Goal: Navigation & Orientation: Find specific page/section

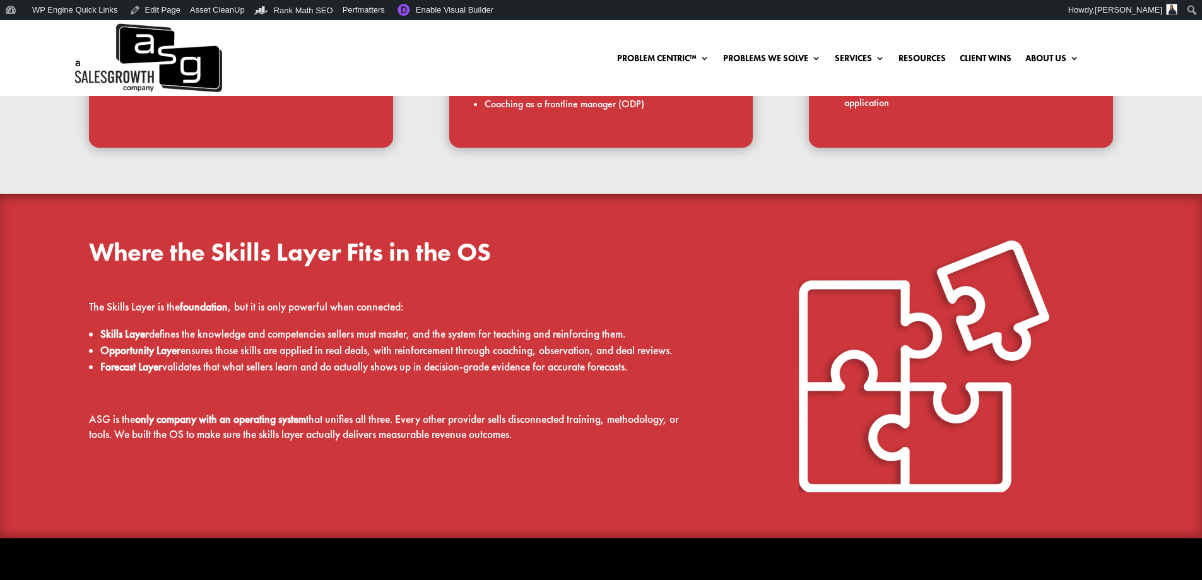
scroll to position [1325, 0]
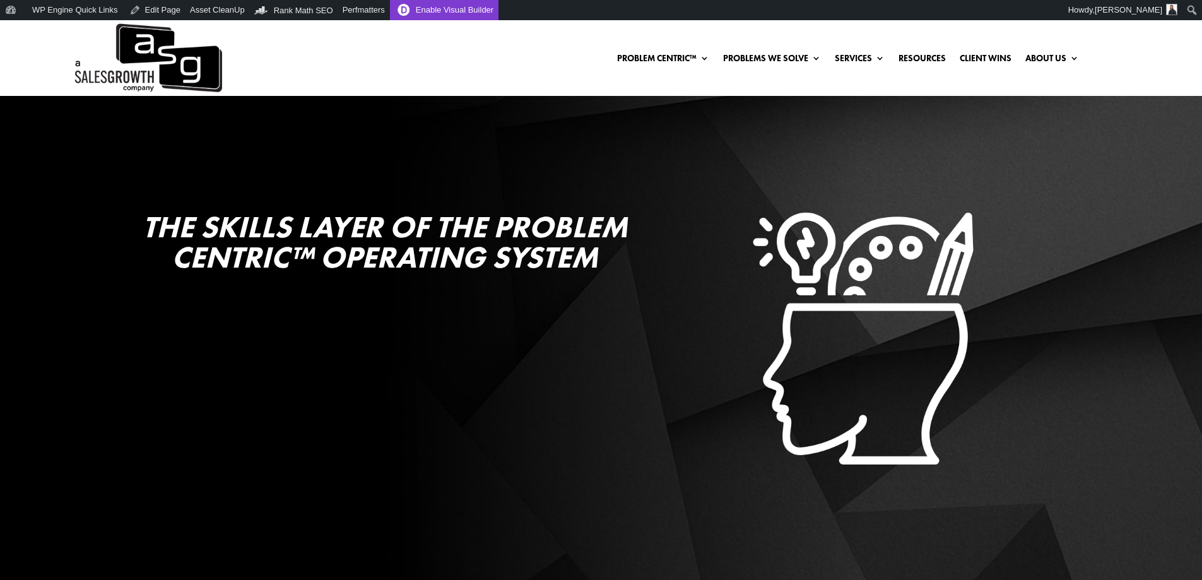
click at [442, 10] on link "Enable Visual Builder" at bounding box center [444, 10] width 109 height 20
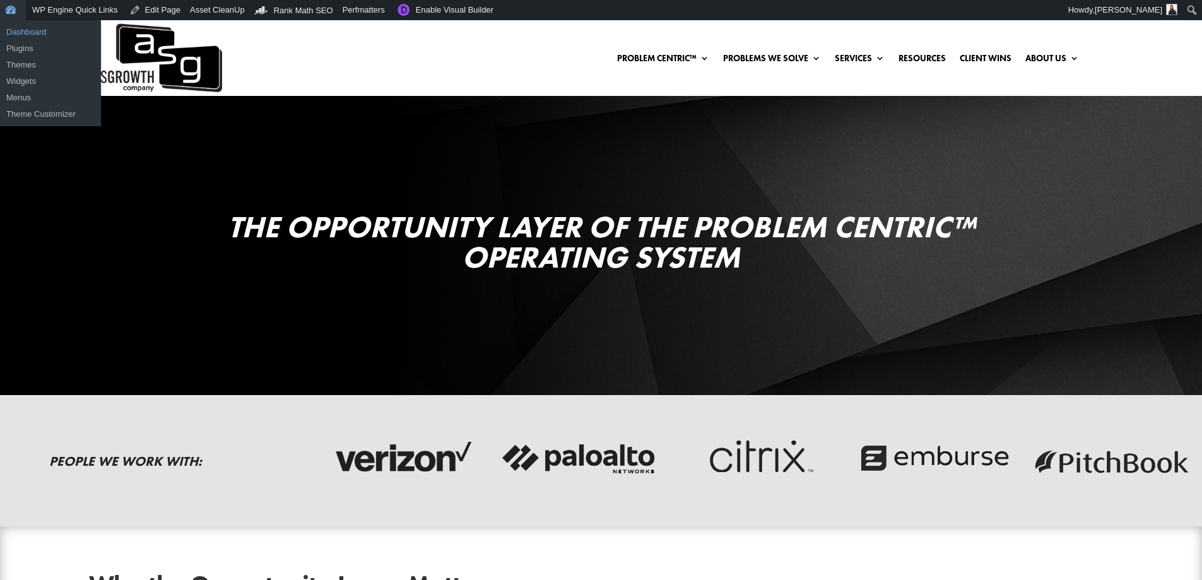
click at [20, 28] on link "Dashboard" at bounding box center [50, 32] width 101 height 16
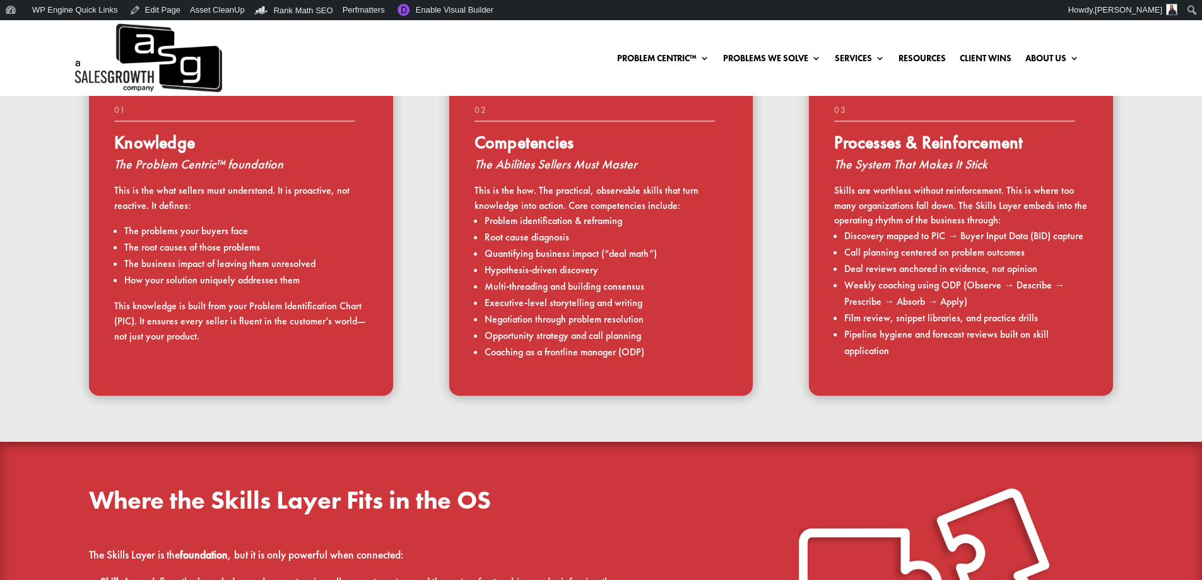
scroll to position [567, 0]
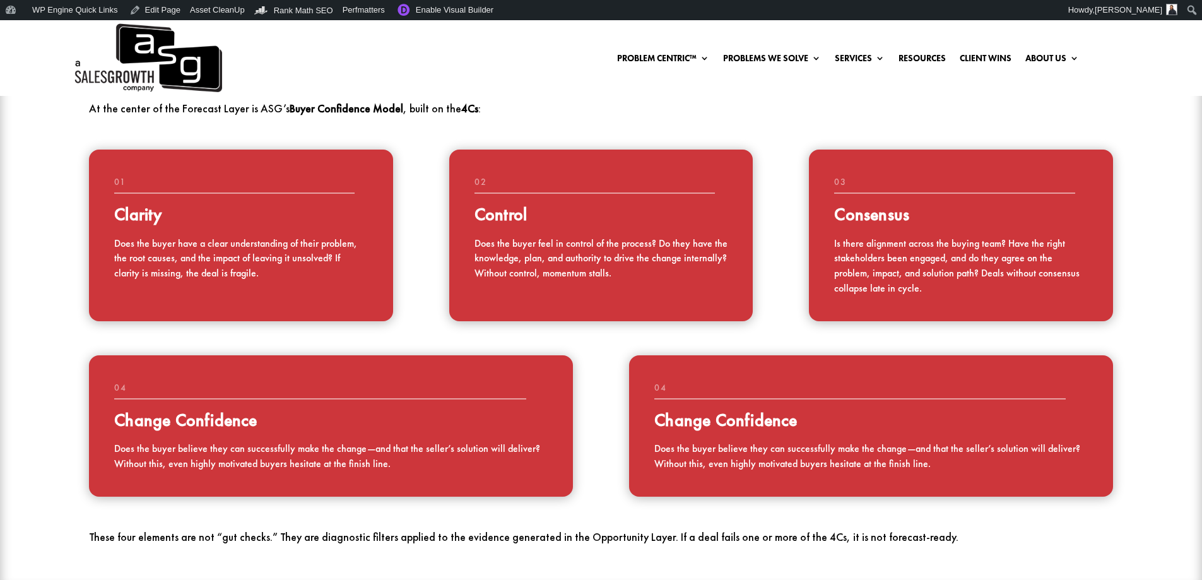
scroll to position [1136, 0]
